Goal: Information Seeking & Learning: Learn about a topic

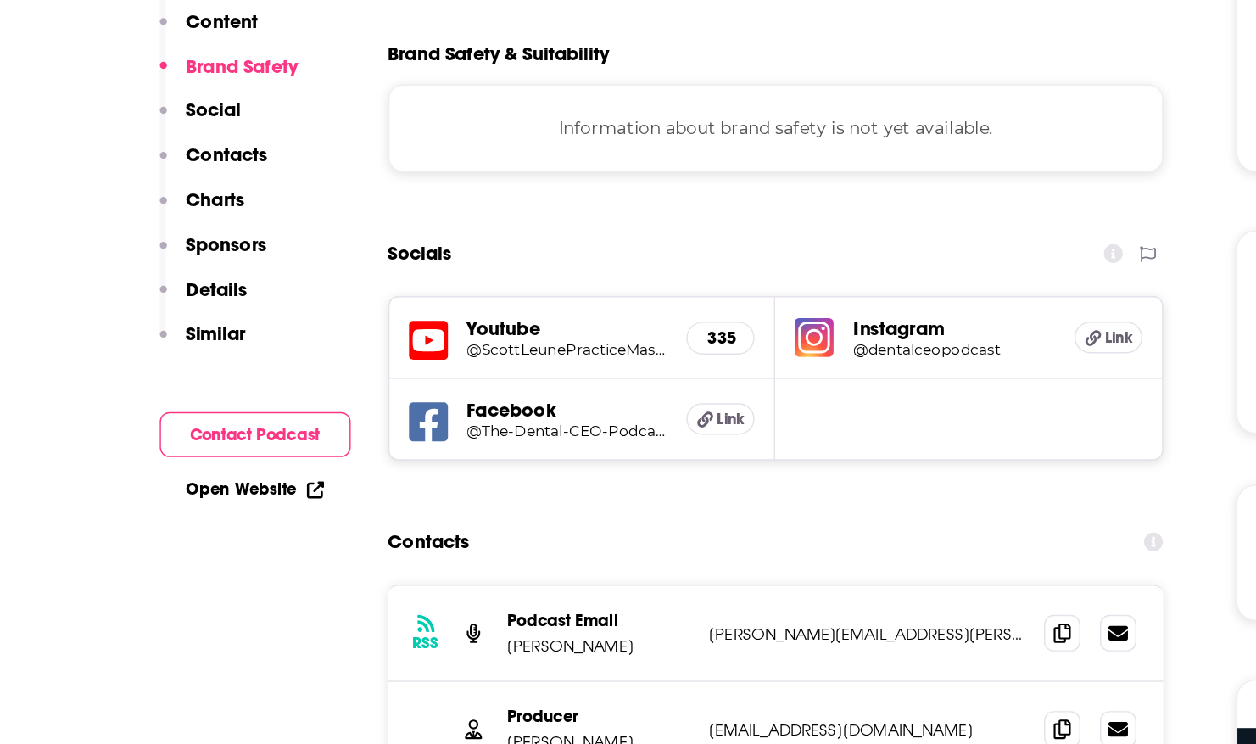
scroll to position [1045, 0]
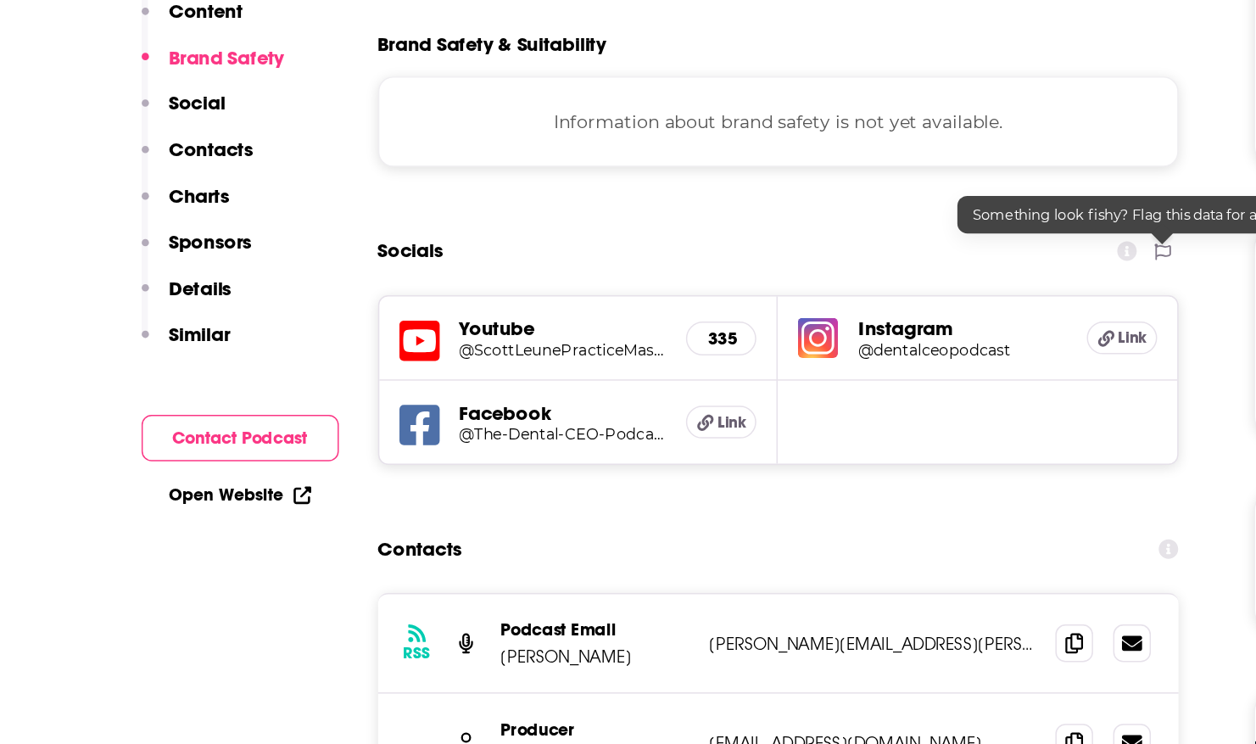
click at [787, 339] on icon at bounding box center [792, 339] width 14 height 14
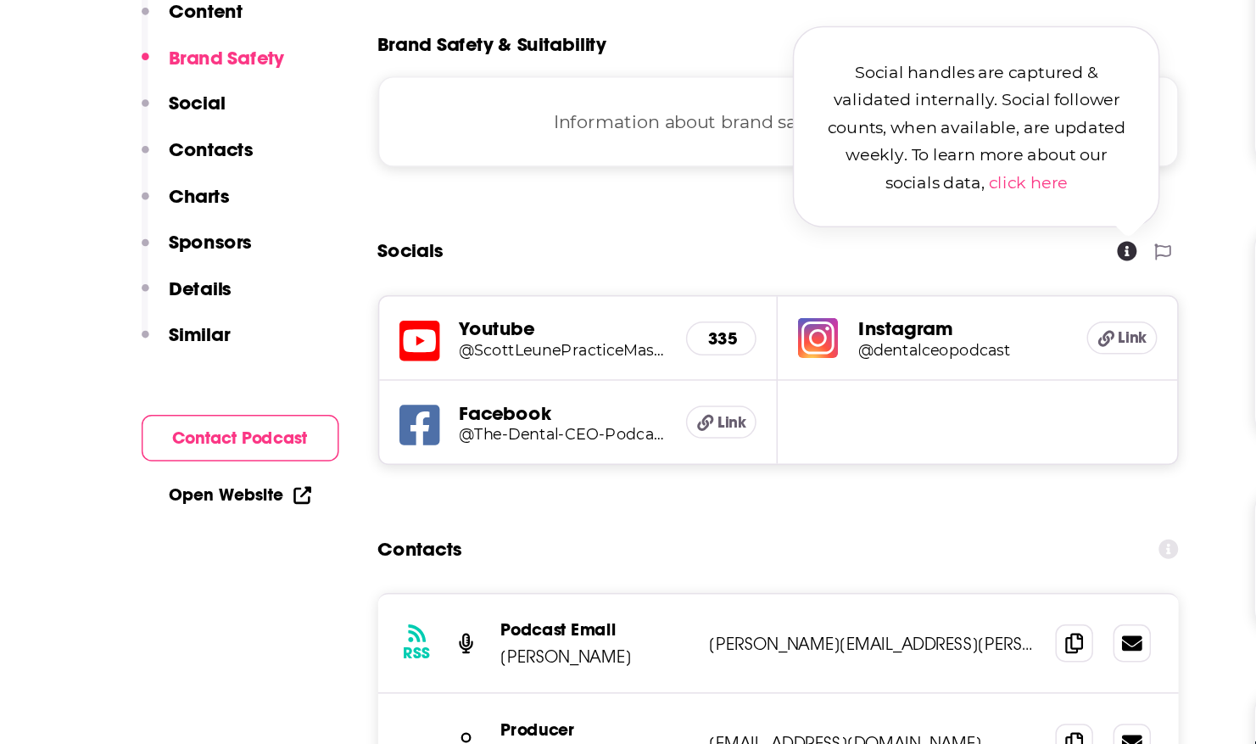
click at [717, 287] on link "click here" at bounding box center [723, 291] width 53 height 14
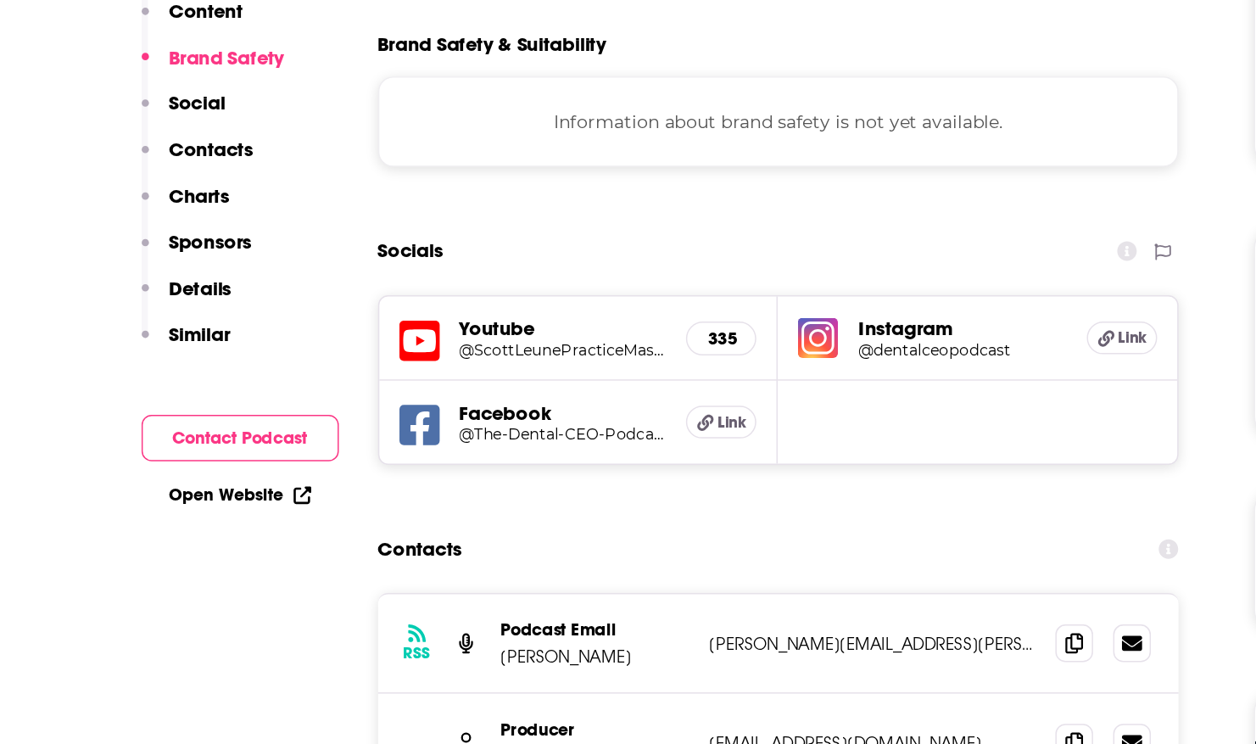
click at [165, 300] on p "Charts" at bounding box center [164, 300] width 41 height 16
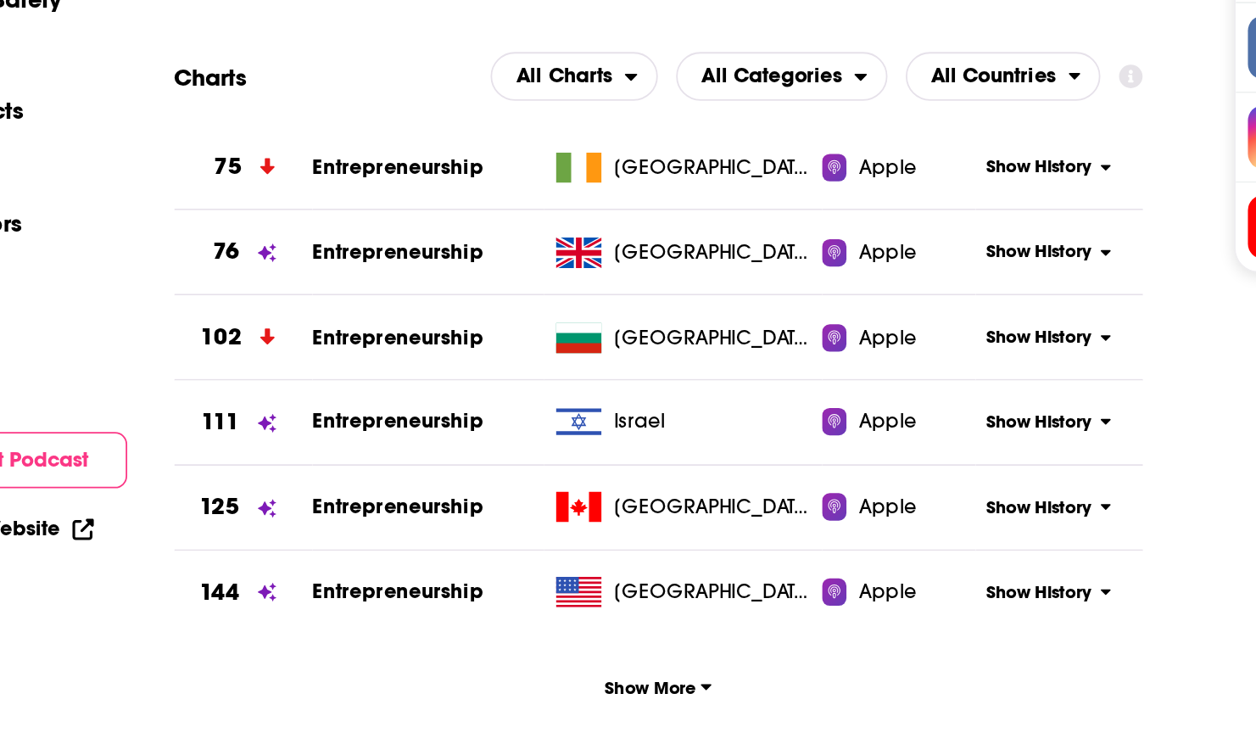
scroll to position [1727, 0]
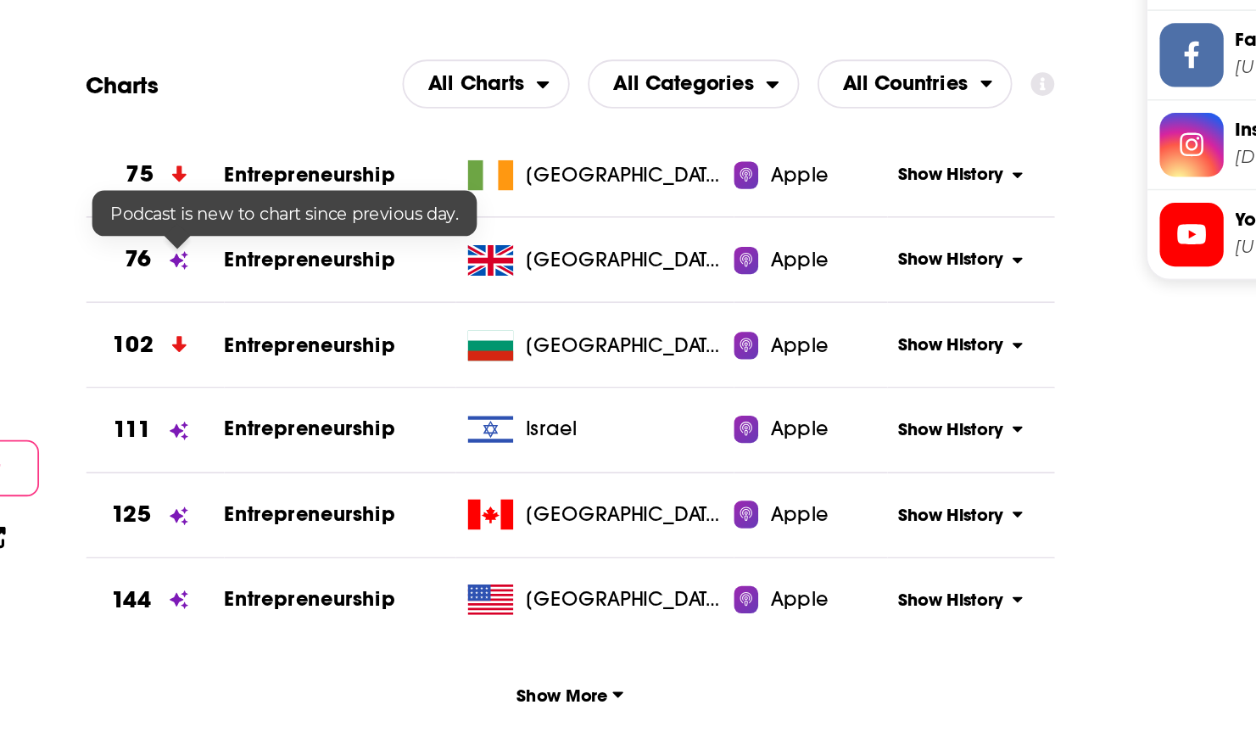
click at [337, 346] on icon at bounding box center [337, 348] width 10 height 10
